Goal: Find specific page/section: Find specific page/section

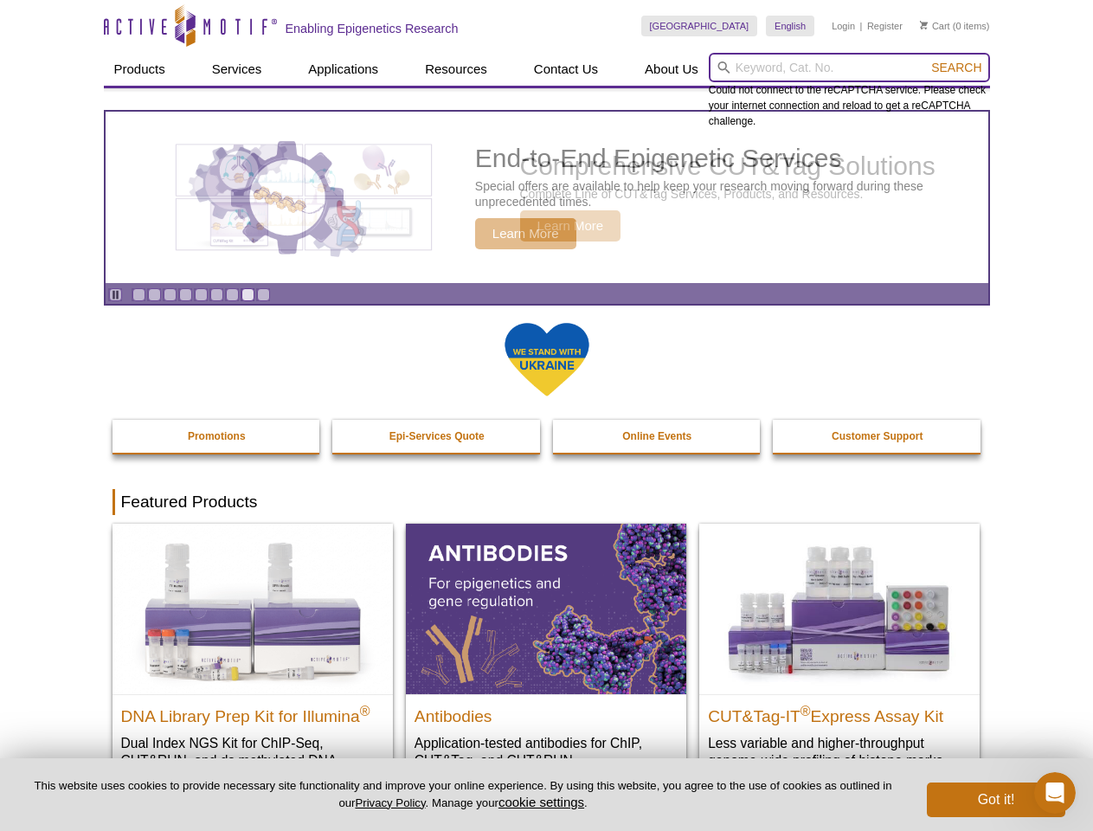
click at [849, 68] on input "search" at bounding box center [849, 67] width 281 height 29
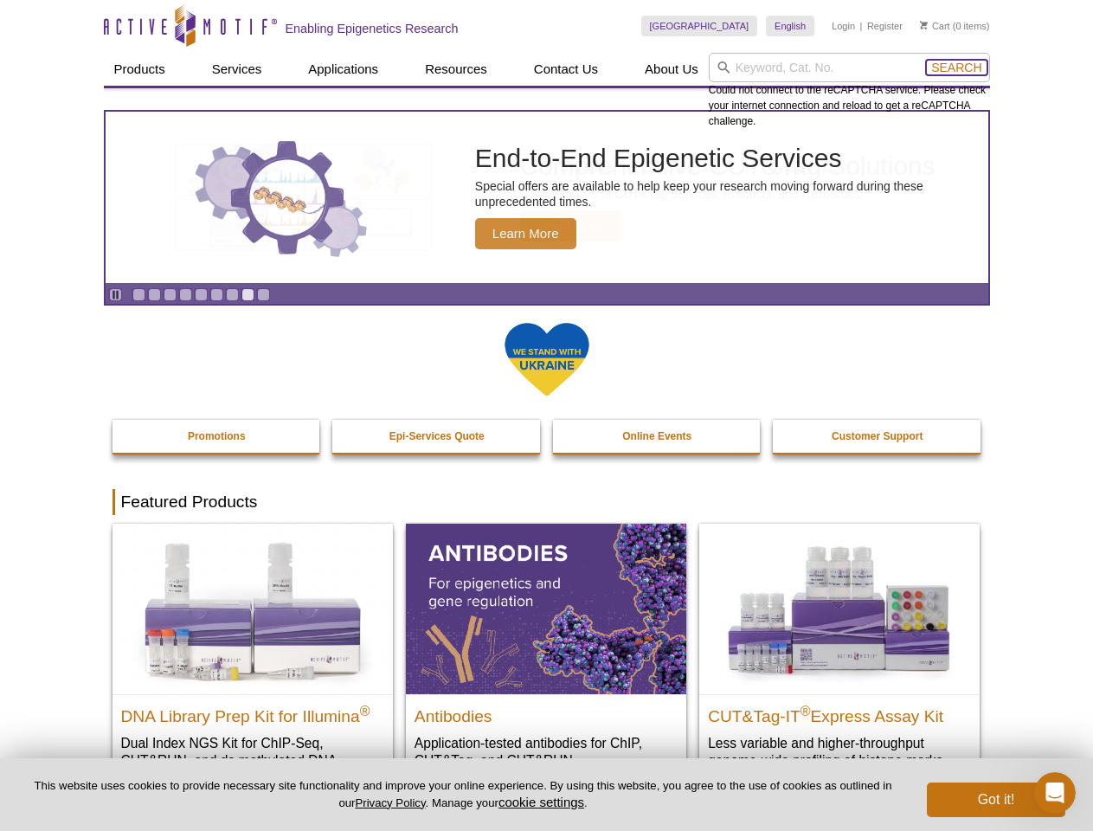
click at [957, 68] on span "Search" at bounding box center [957, 68] width 50 height 14
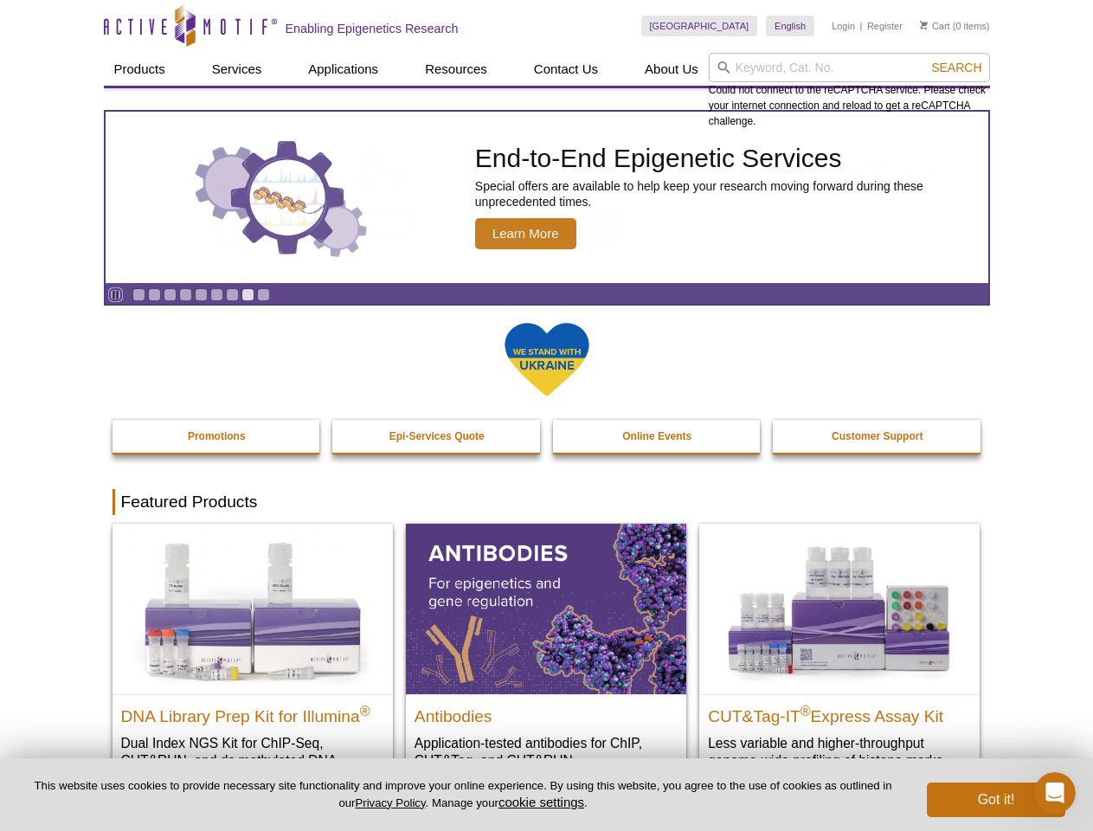
click at [115, 294] on icon "Pause" at bounding box center [115, 294] width 11 height 11
click at [139, 294] on link "Go to slide 1" at bounding box center [138, 294] width 13 height 13
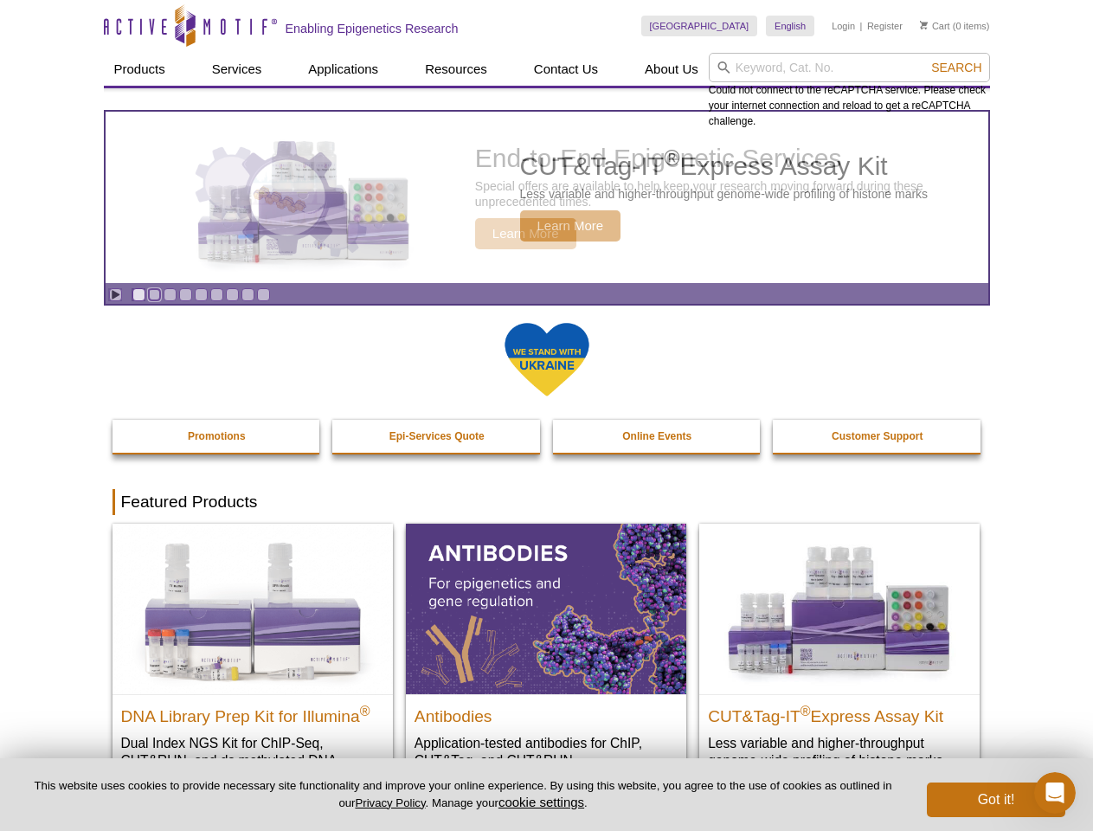
click at [154, 294] on link "Go to slide 2" at bounding box center [154, 294] width 13 height 13
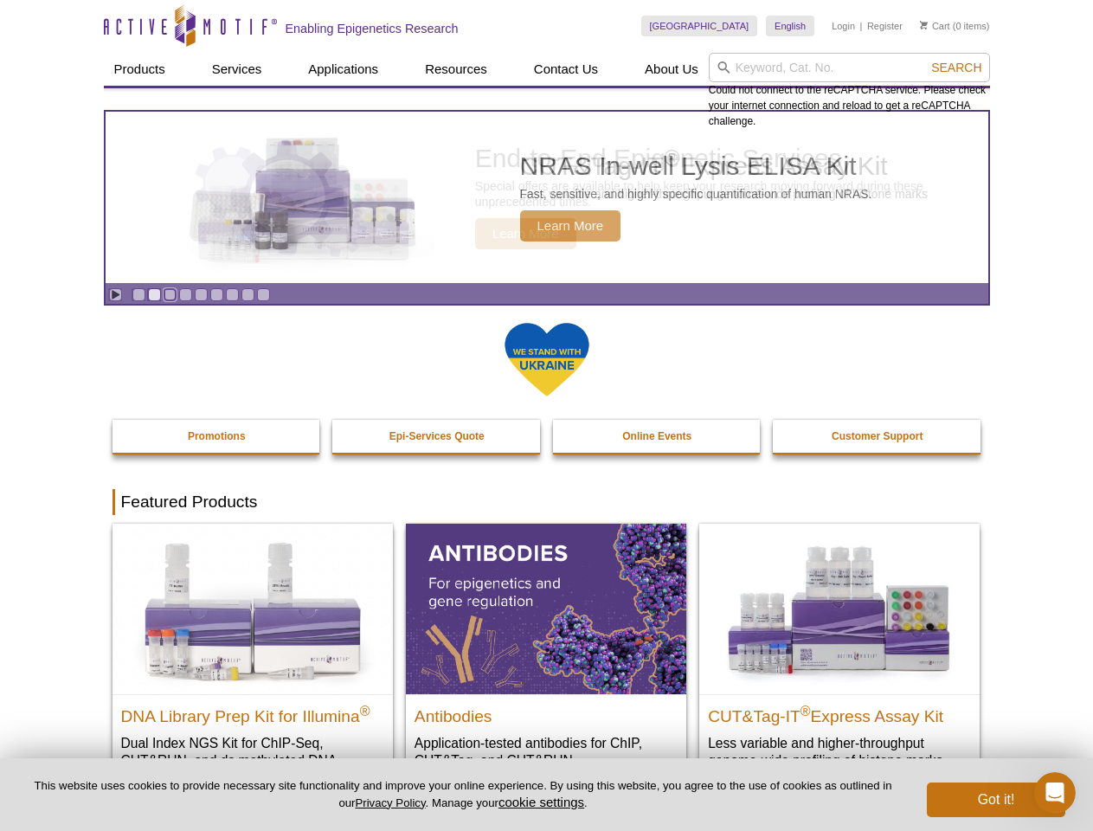
click at [170, 294] on link "Go to slide 3" at bounding box center [170, 294] width 13 height 13
click at [185, 294] on link "Go to slide 4" at bounding box center [185, 294] width 13 height 13
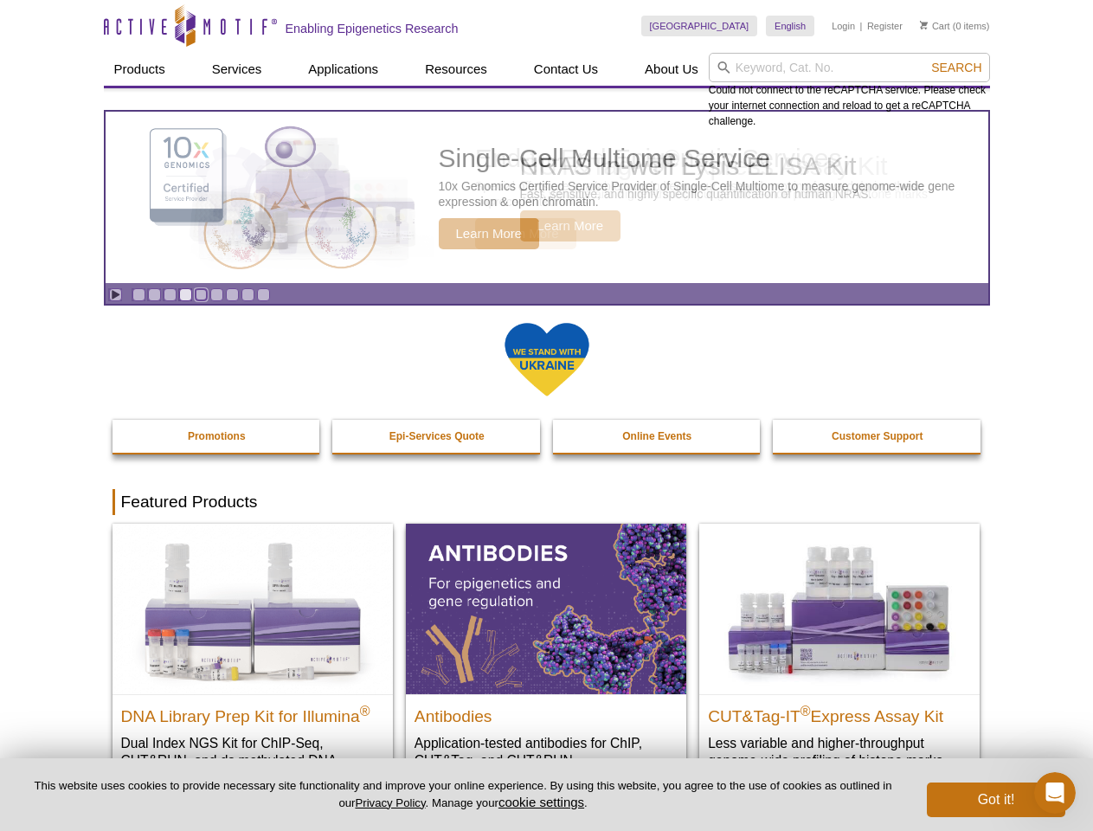
click at [201, 294] on link "Go to slide 5" at bounding box center [201, 294] width 13 height 13
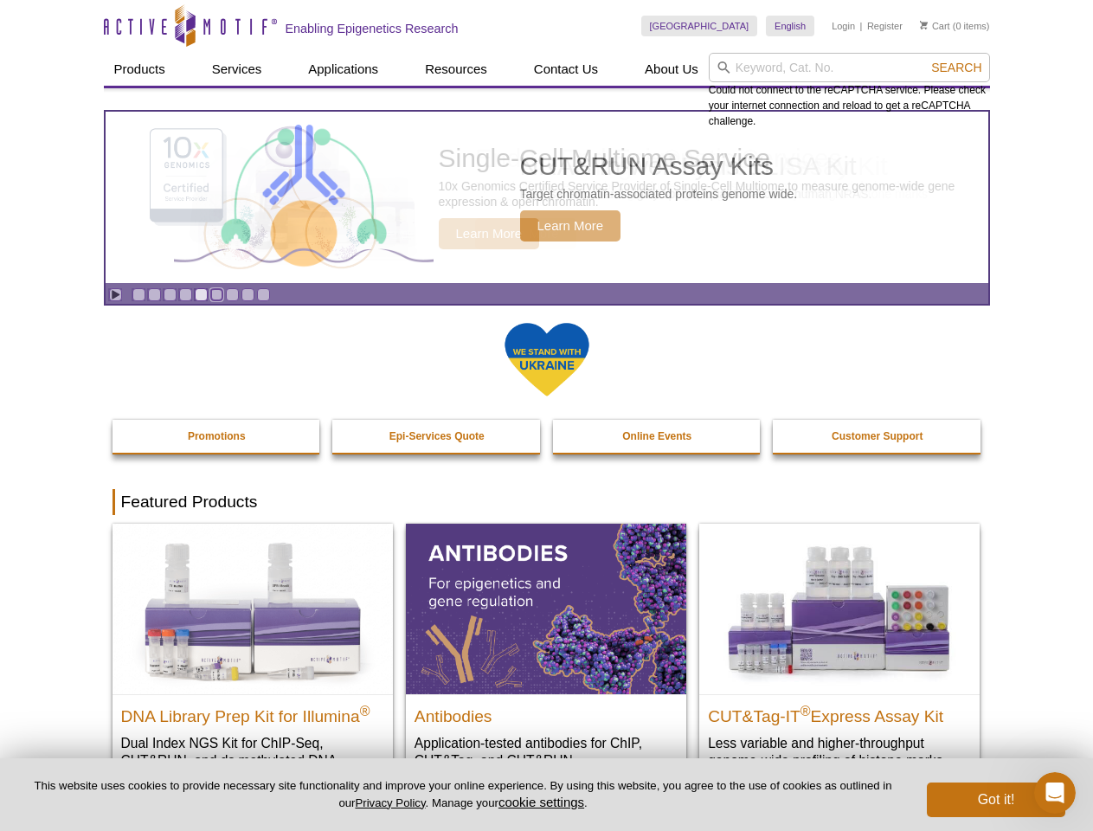
click at [216, 294] on link "Go to slide 6" at bounding box center [216, 294] width 13 height 13
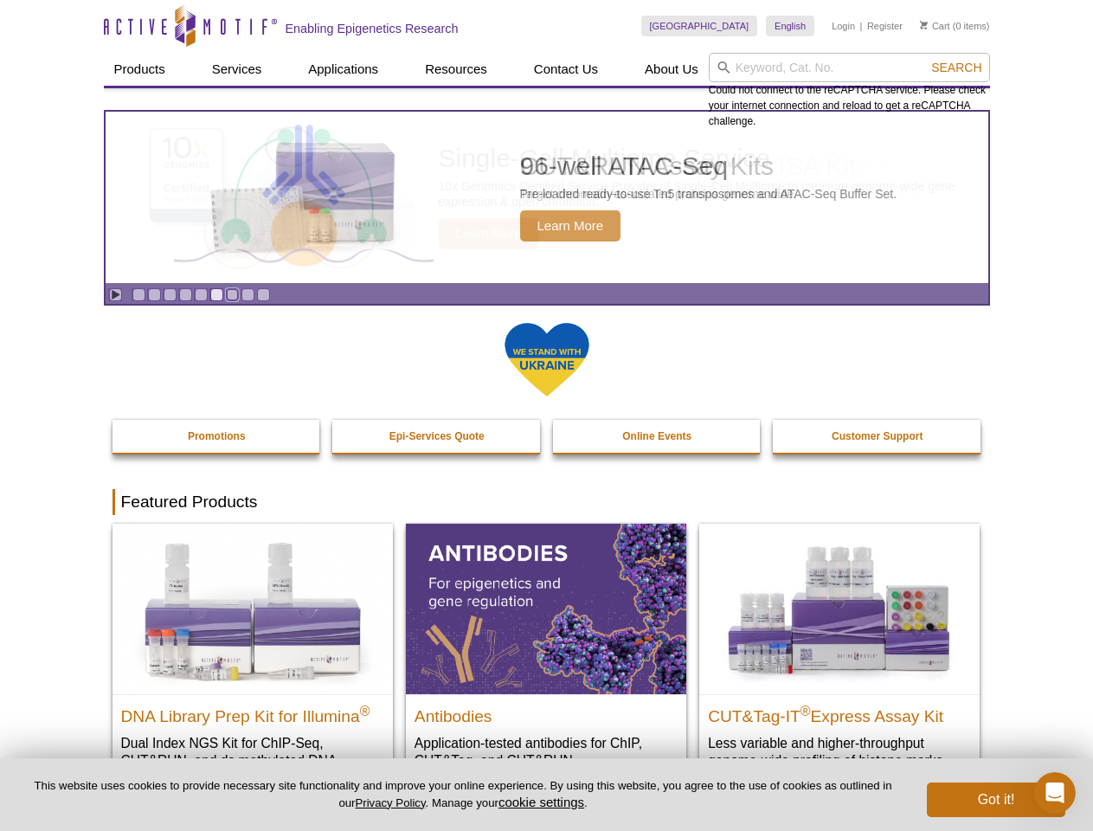
click at [232, 294] on link "Go to slide 7" at bounding box center [232, 294] width 13 height 13
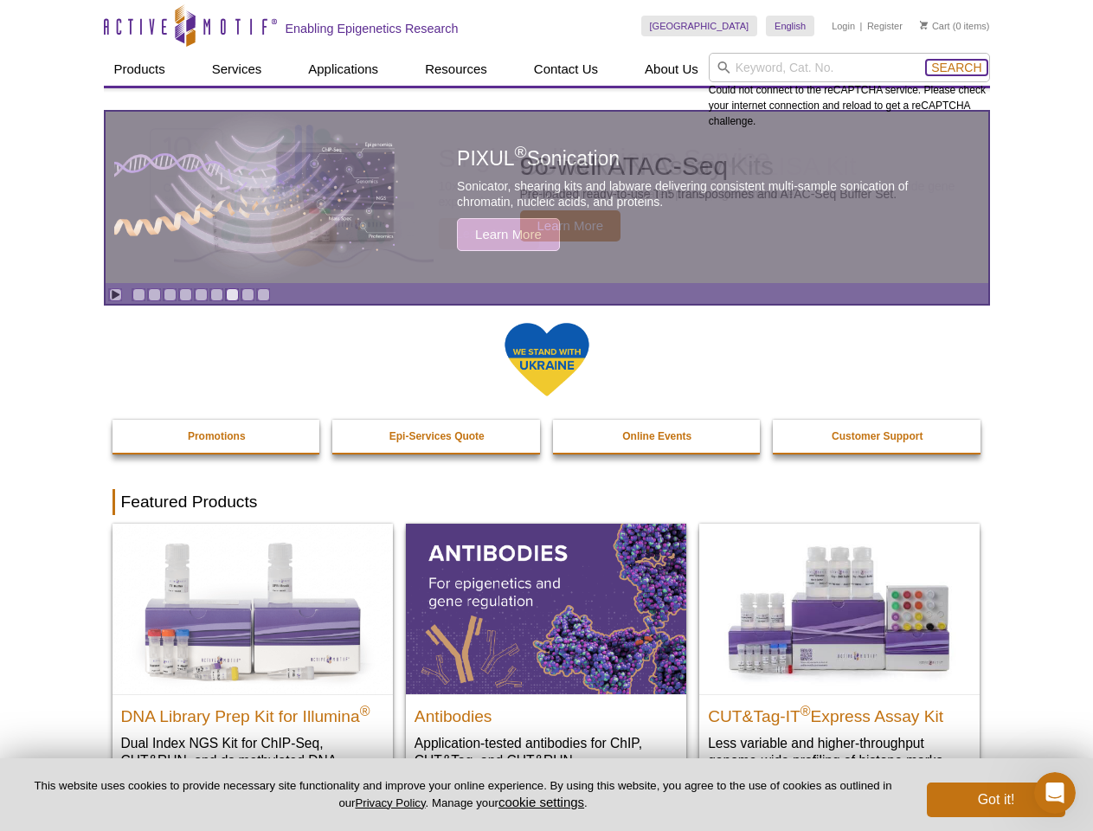
click at [957, 68] on span "Search" at bounding box center [957, 68] width 50 height 14
